Goal: Information Seeking & Learning: Learn about a topic

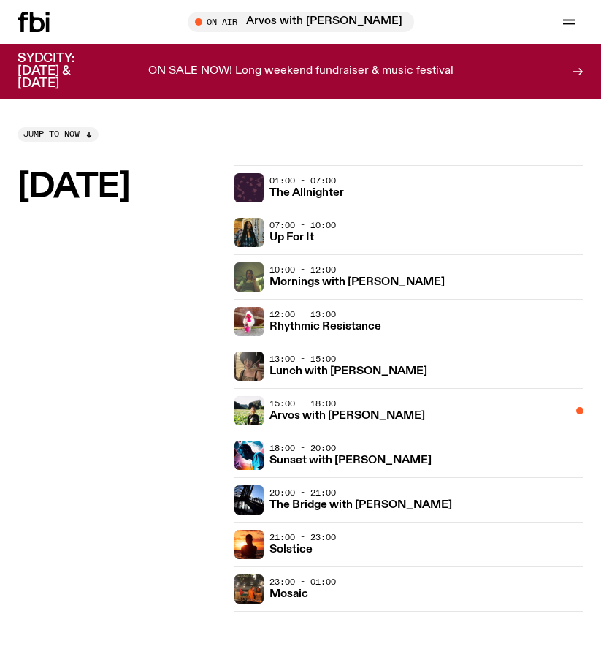
click at [52, 23] on div at bounding box center [53, 22] width 70 height 20
click at [561, 24] on icon "button" at bounding box center [570, 22] width 18 height 18
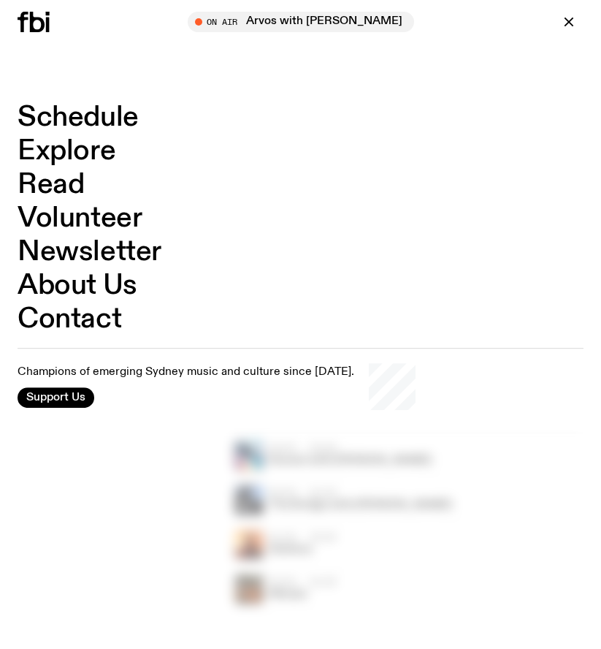
click at [56, 183] on link "Read" at bounding box center [51, 185] width 67 height 28
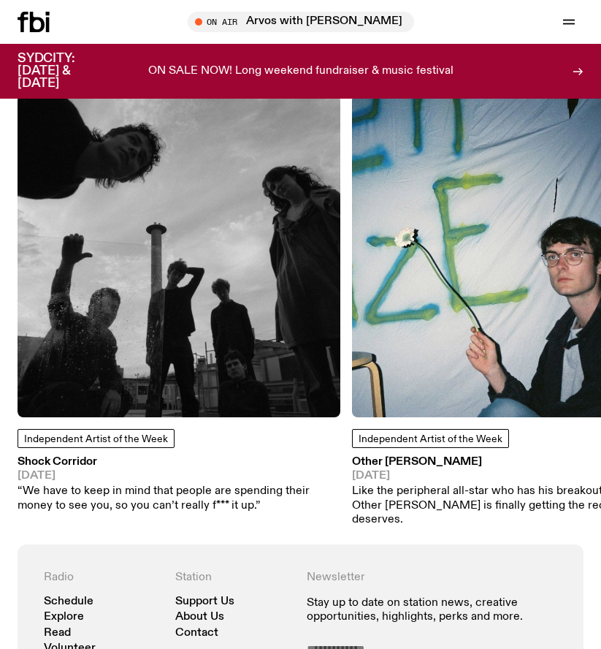
scroll to position [1169, 0]
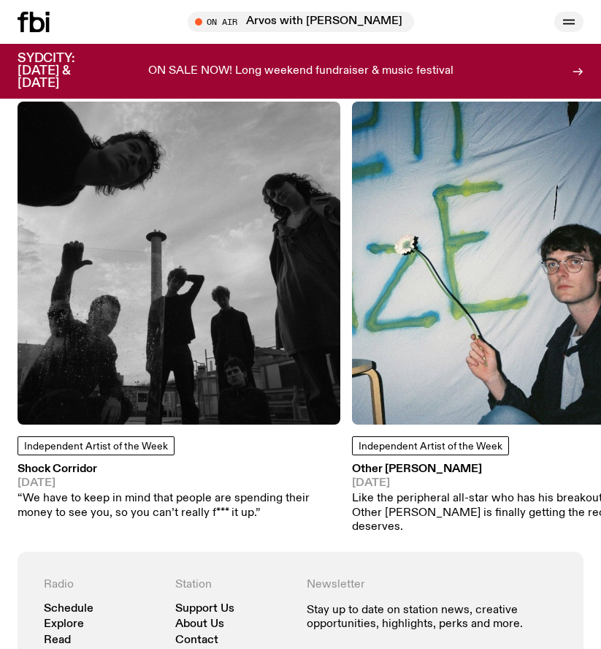
click at [572, 15] on icon "button" at bounding box center [570, 22] width 18 height 18
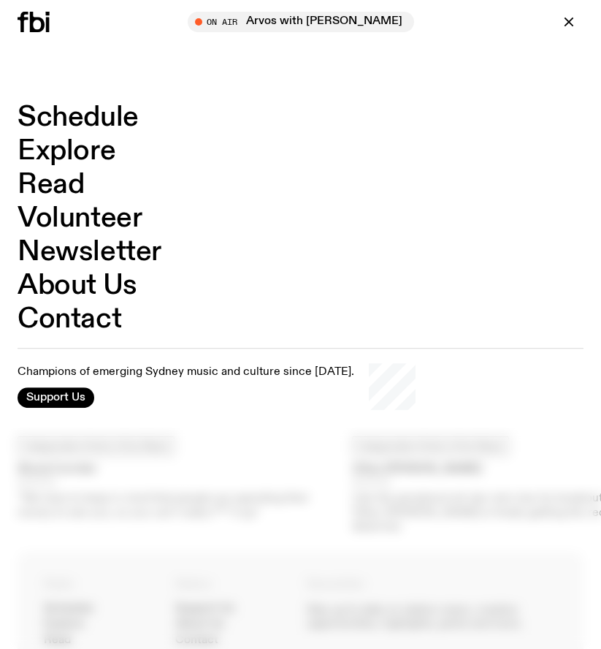
click at [102, 116] on link "Schedule" at bounding box center [78, 118] width 121 height 28
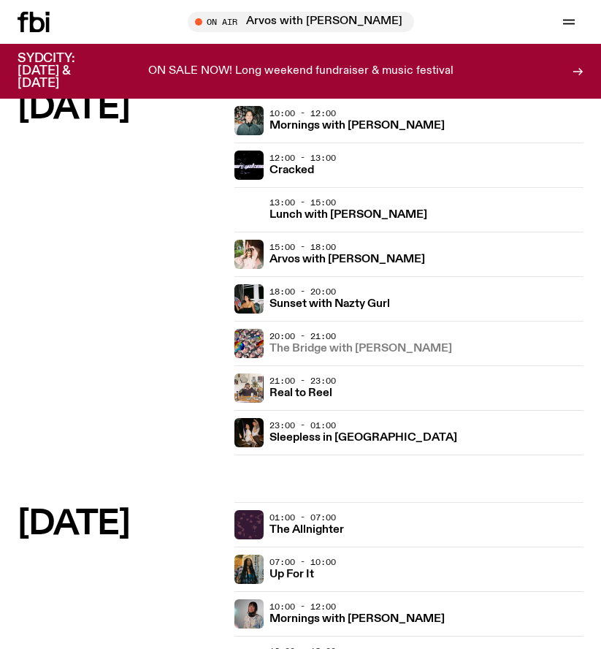
scroll to position [1169, 0]
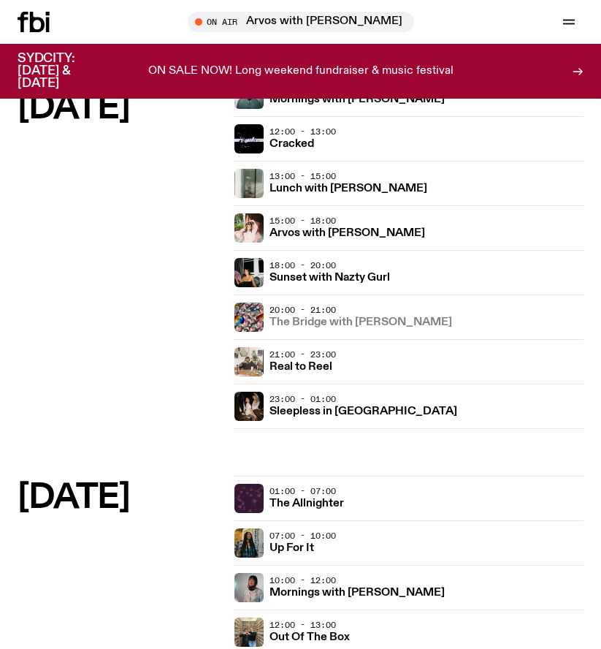
click at [314, 319] on h3 "The Bridge with [PERSON_NAME]" at bounding box center [361, 322] width 183 height 11
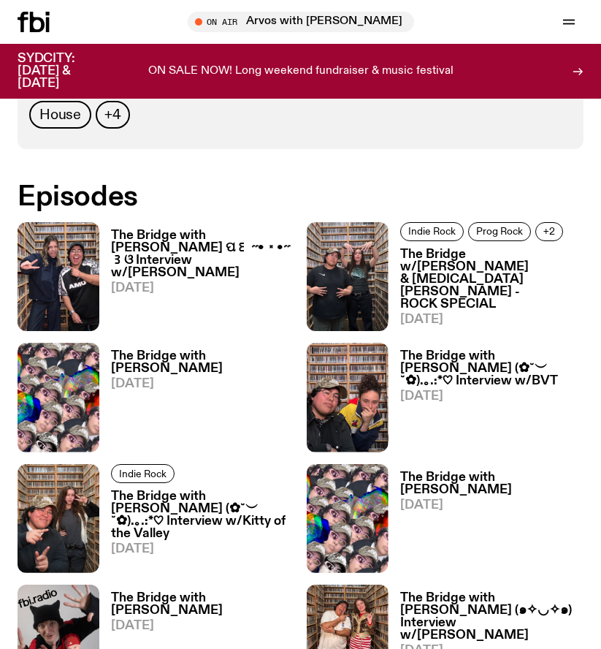
scroll to position [821, 0]
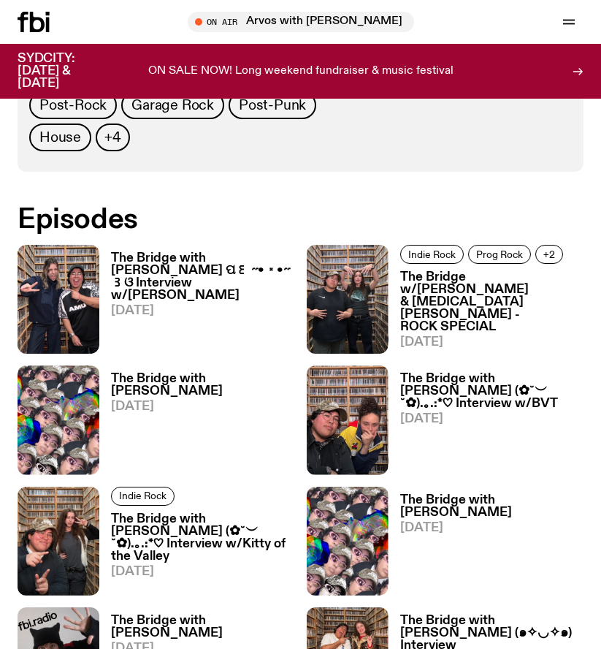
click at [132, 305] on span "[DATE]" at bounding box center [203, 311] width 184 height 12
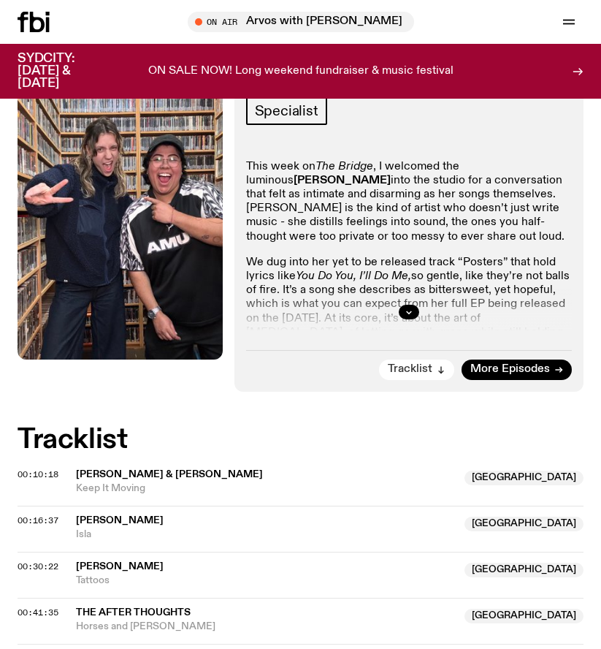
click at [414, 364] on span "Tracklist" at bounding box center [410, 369] width 45 height 11
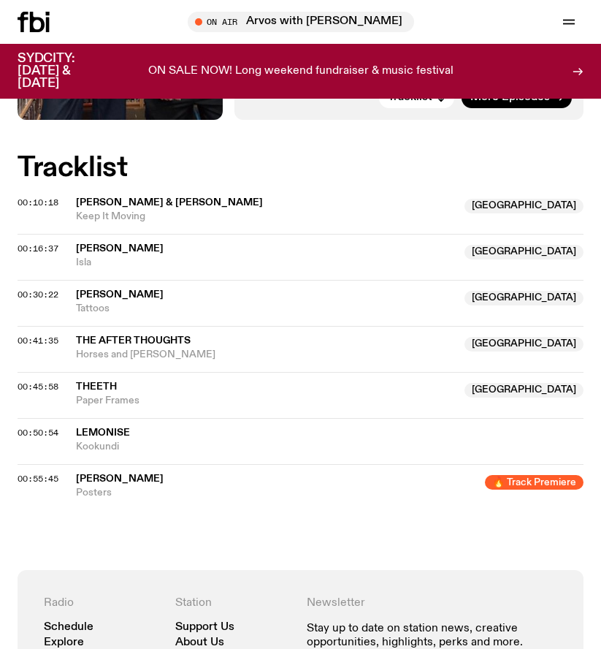
scroll to position [720, 0]
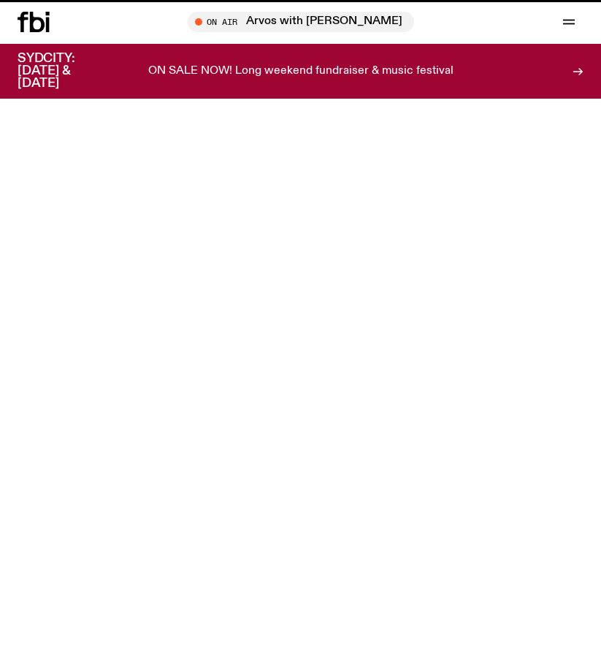
scroll to position [821, 0]
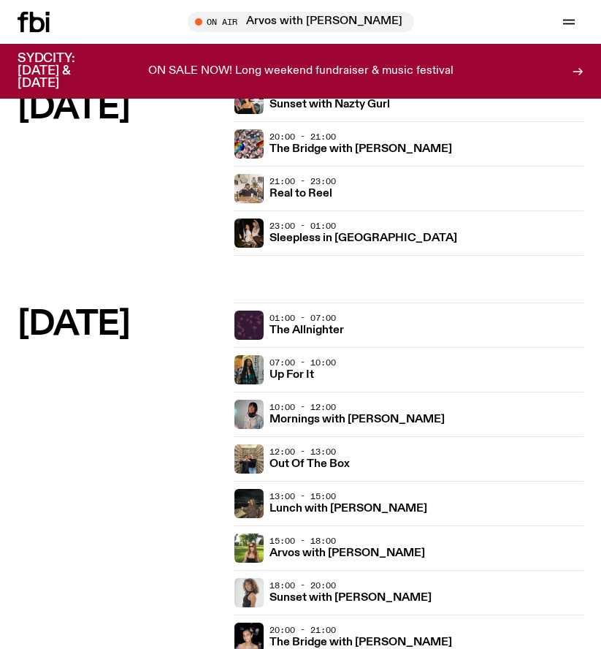
scroll to position [1535, 0]
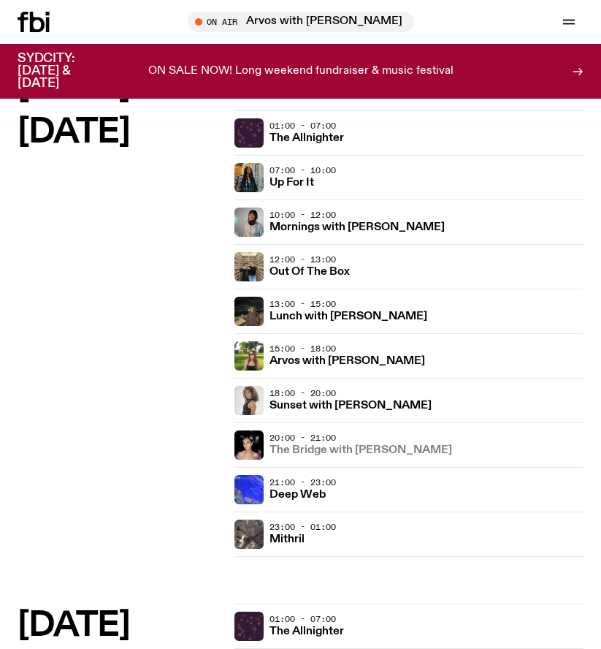
click at [343, 449] on h3 "The Bridge with [PERSON_NAME]" at bounding box center [361, 450] width 183 height 11
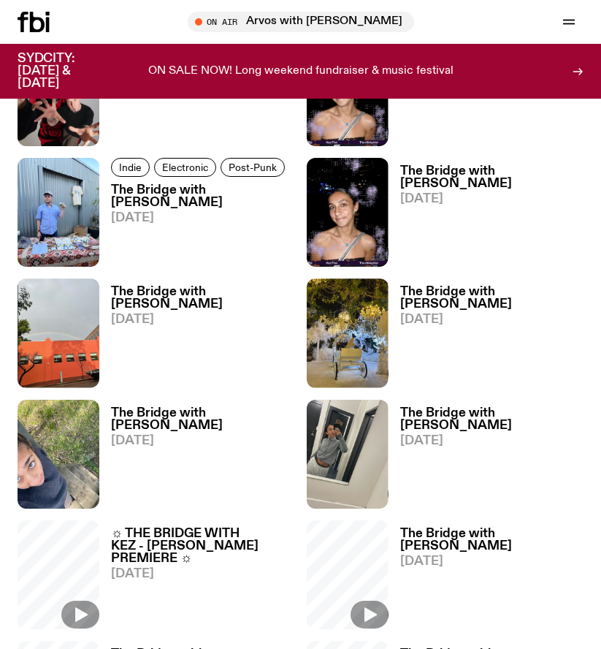
scroll to position [731, 0]
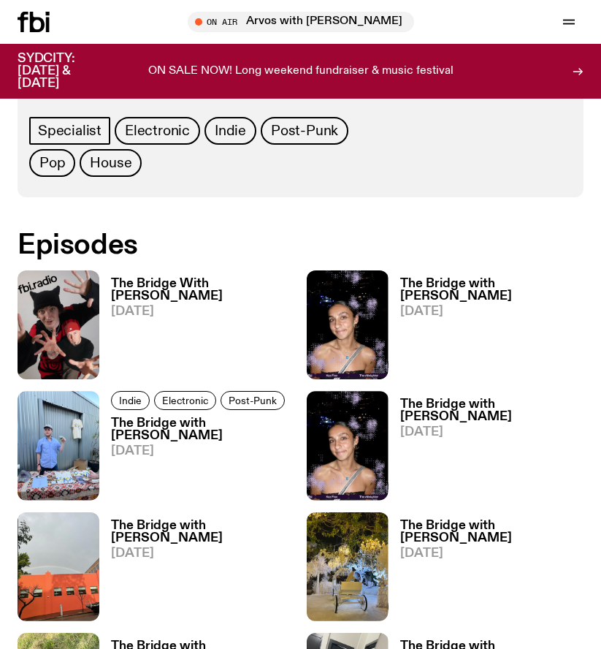
click at [144, 286] on h3 "The Bridge With [PERSON_NAME]" at bounding box center [203, 290] width 184 height 25
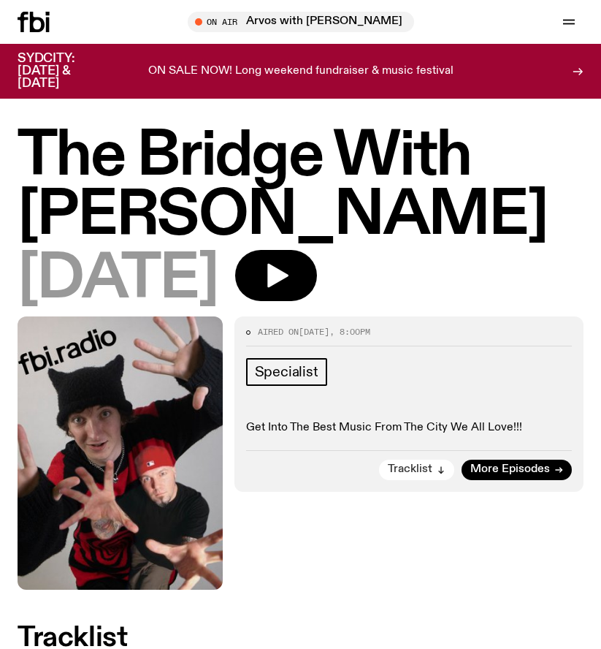
click at [417, 469] on span "Tracklist" at bounding box center [410, 469] width 45 height 11
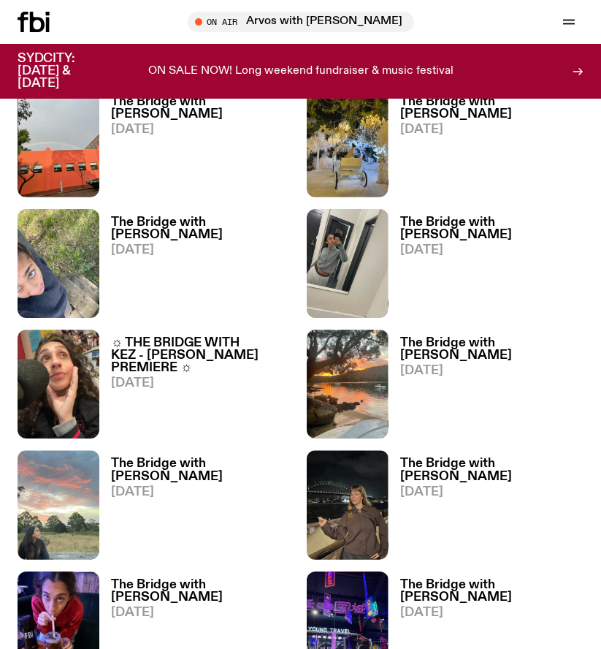
scroll to position [1169, 0]
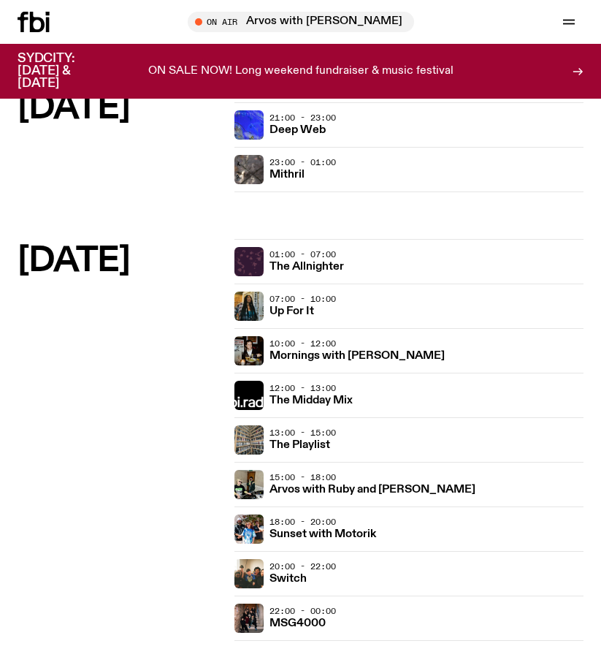
scroll to position [1900, 0]
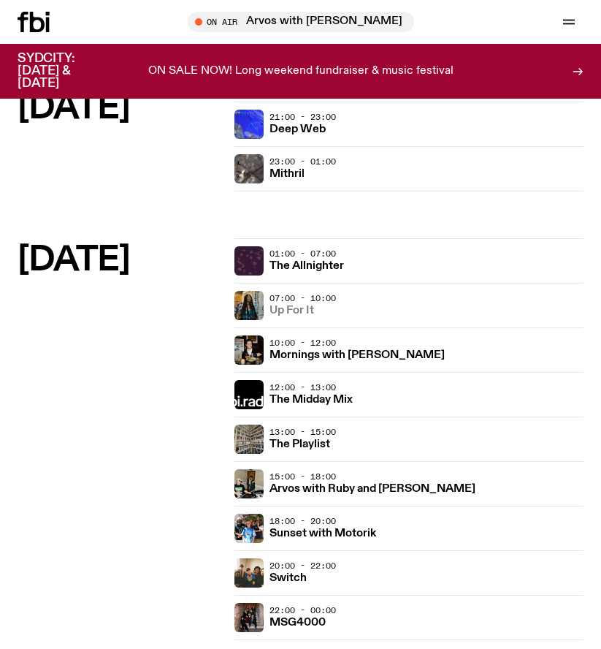
click at [296, 310] on h3 "Up For It" at bounding box center [292, 310] width 45 height 11
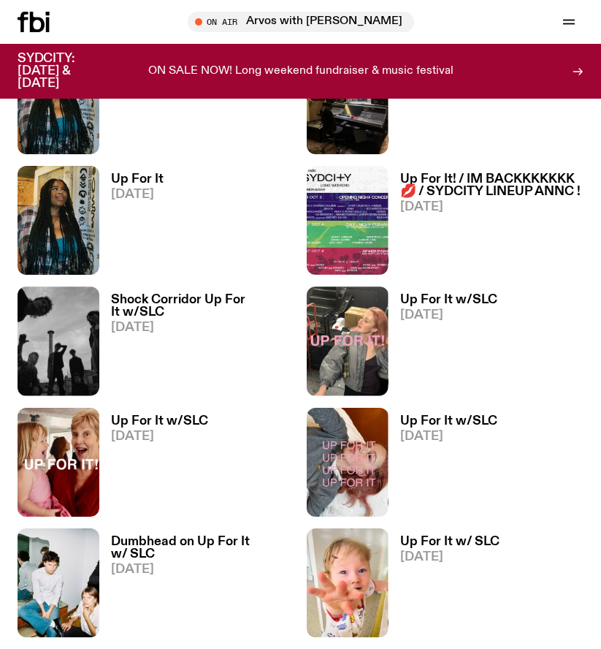
scroll to position [731, 0]
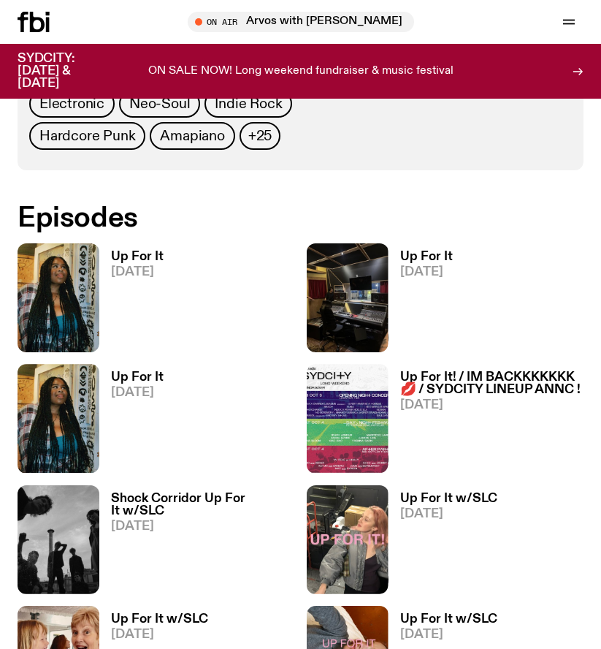
click at [134, 269] on span "[DATE]" at bounding box center [137, 272] width 53 height 12
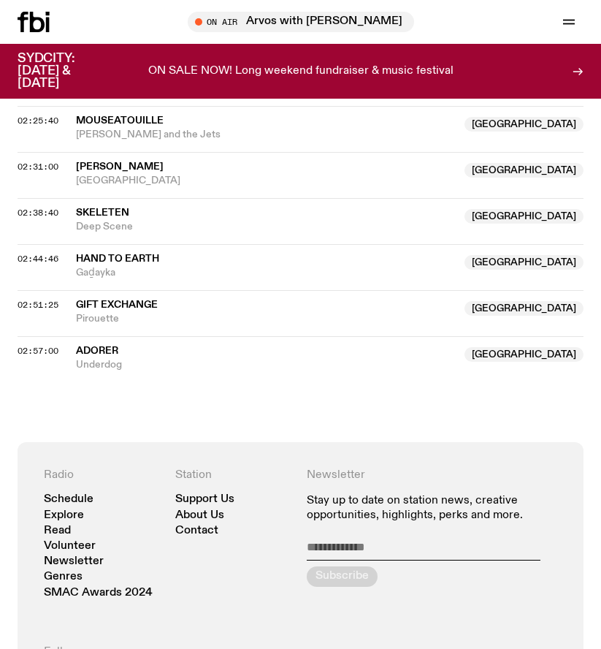
scroll to position [1754, 0]
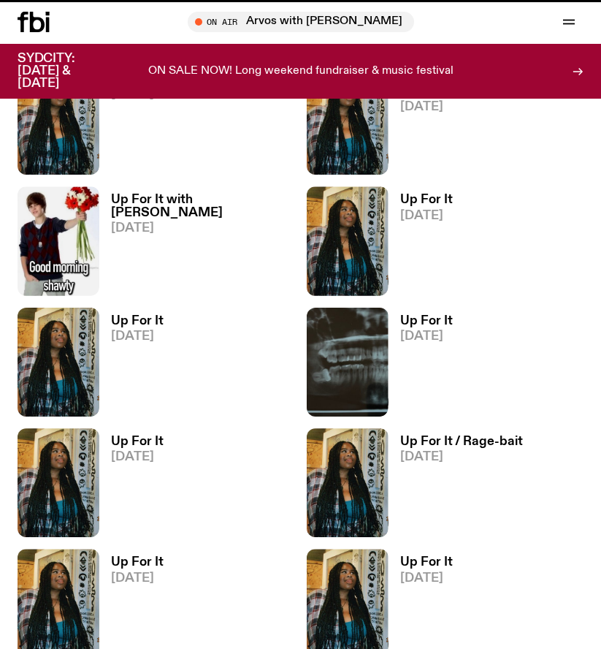
scroll to position [731, 0]
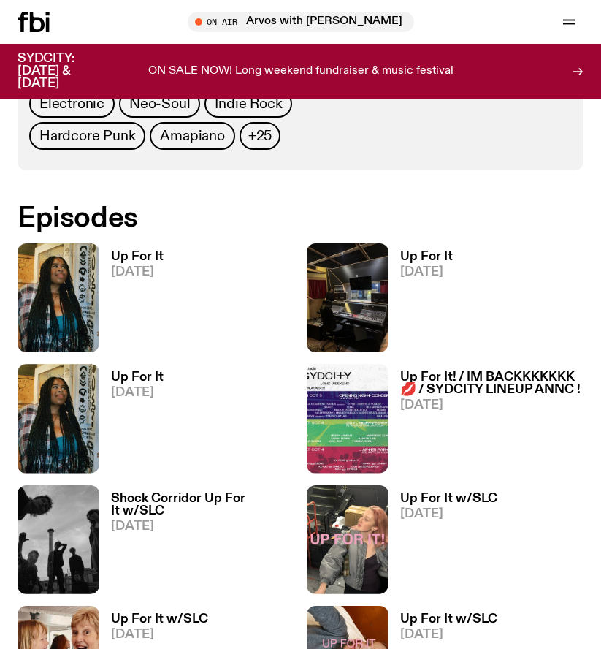
click at [437, 262] on h3 "Up For It" at bounding box center [427, 257] width 53 height 12
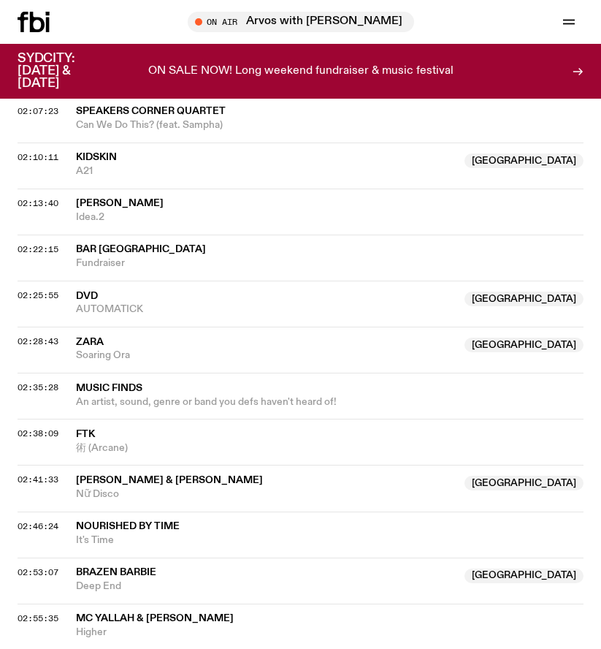
scroll to position [1973, 0]
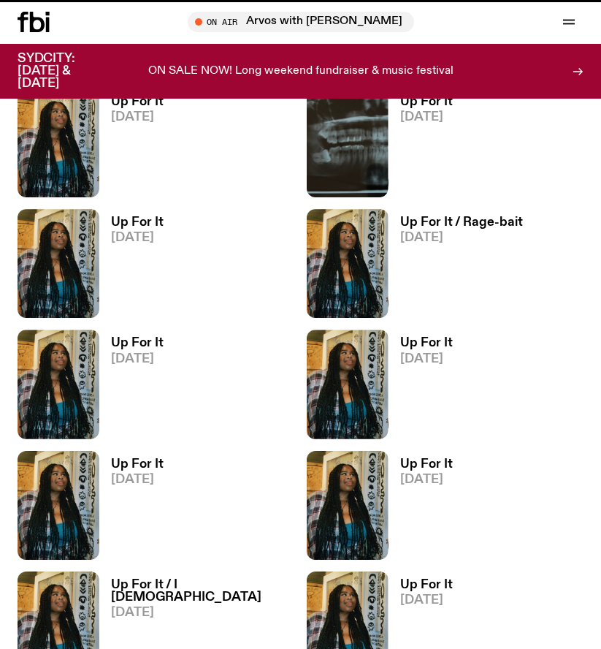
scroll to position [731, 0]
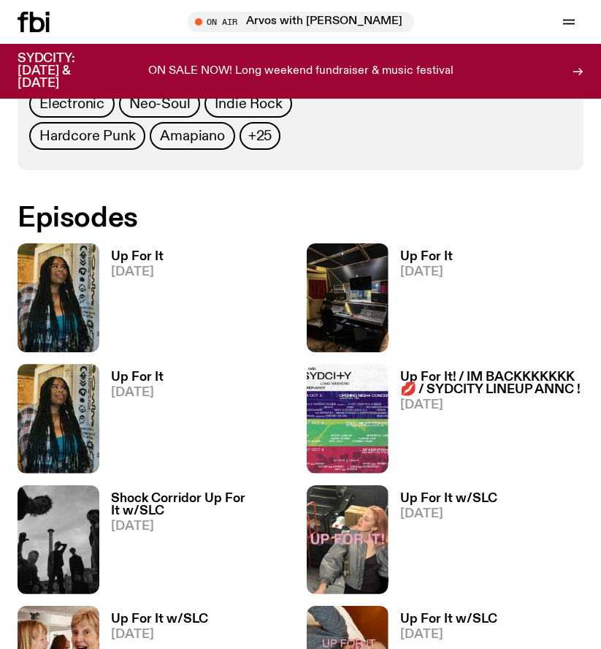
click at [131, 373] on h3 "Up For It" at bounding box center [137, 377] width 53 height 12
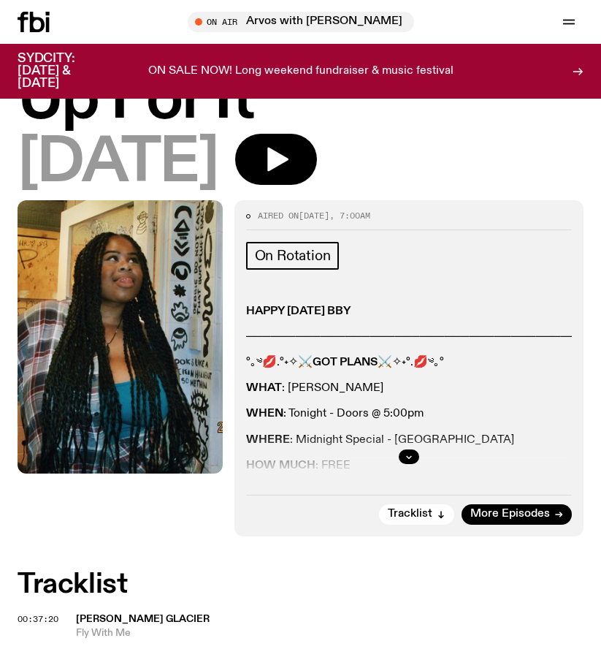
scroll to position [146, 0]
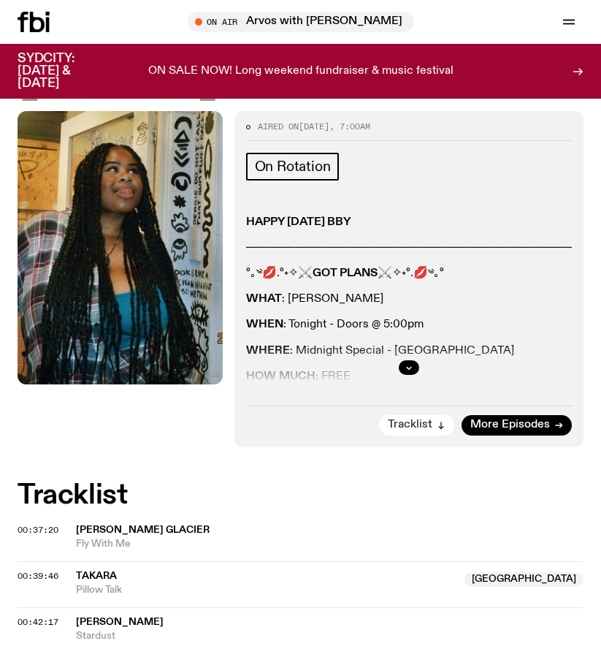
click at [412, 424] on span "Tracklist" at bounding box center [410, 425] width 45 height 11
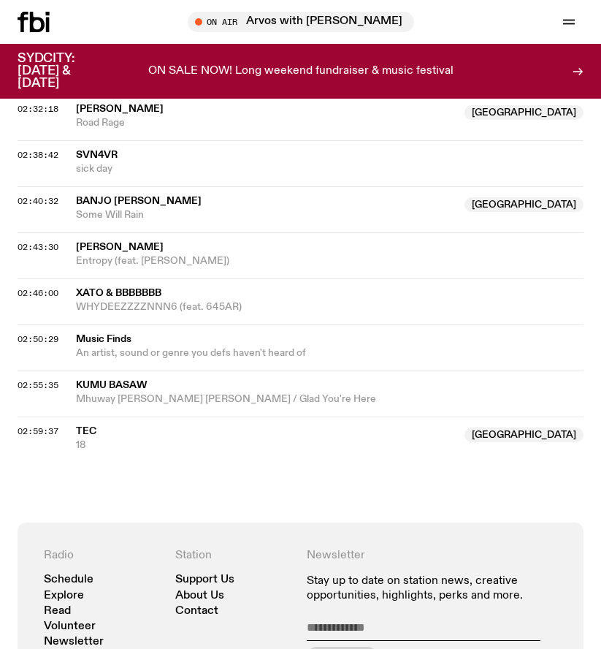
scroll to position [1565, 0]
